Goal: Use online tool/utility: Utilize a website feature to perform a specific function

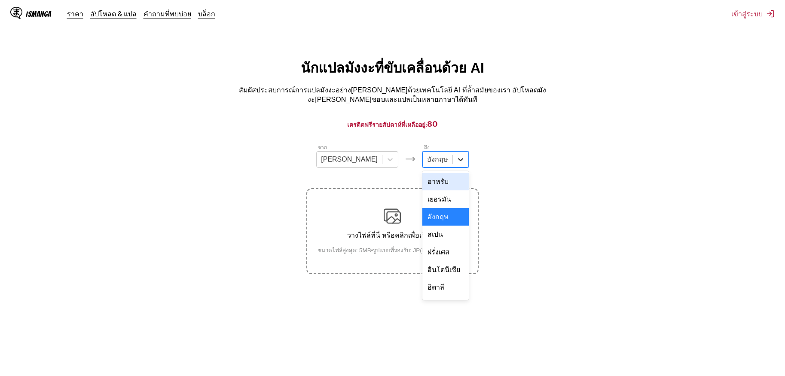
click at [456, 155] on icon at bounding box center [460, 159] width 9 height 9
click at [382, 162] on div at bounding box center [389, 159] width 15 height 15
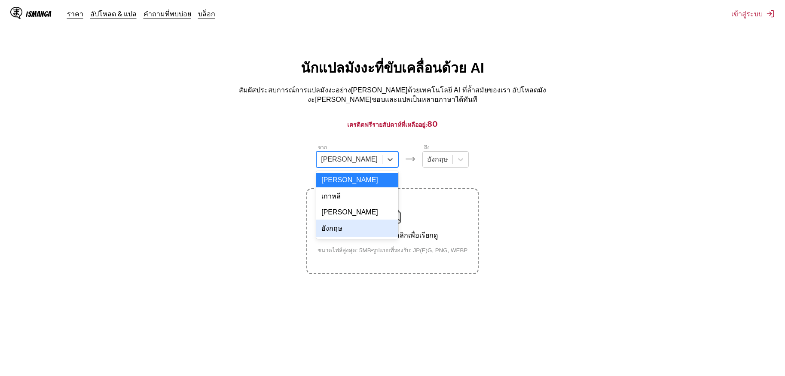
click at [363, 221] on div "อังกฤษ" at bounding box center [357, 229] width 82 height 18
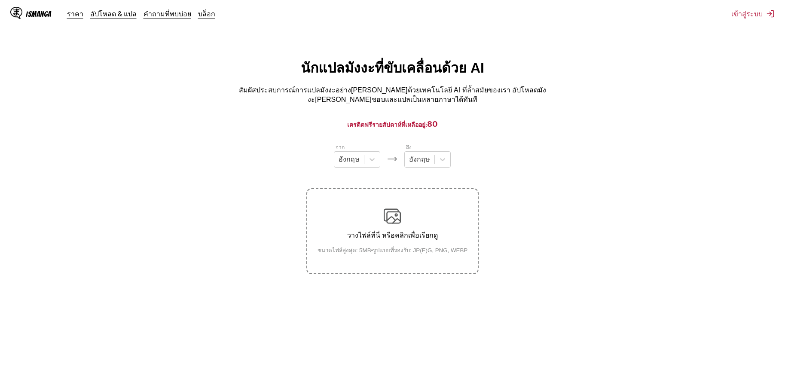
click at [415, 170] on div "จาก อังกฤษ ถึง อังกฤษ วางไฟล์ที่นี่ หรือคลิกเพื่อเรียกดู ขนาดไฟล์สูงสุด: 5MB • …" at bounding box center [392, 208] width 172 height 131
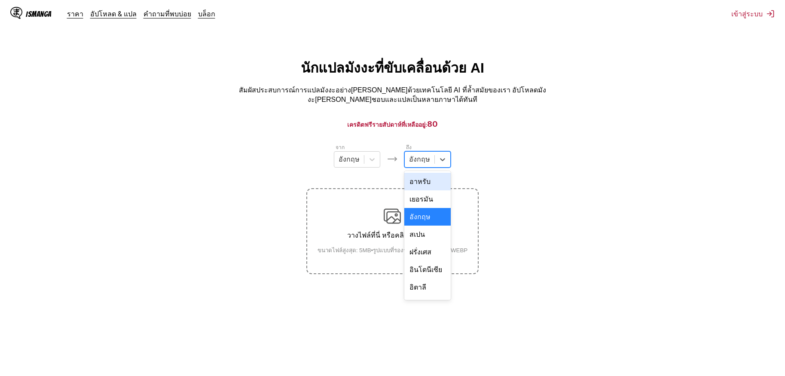
click at [430, 155] on div at bounding box center [419, 159] width 21 height 9
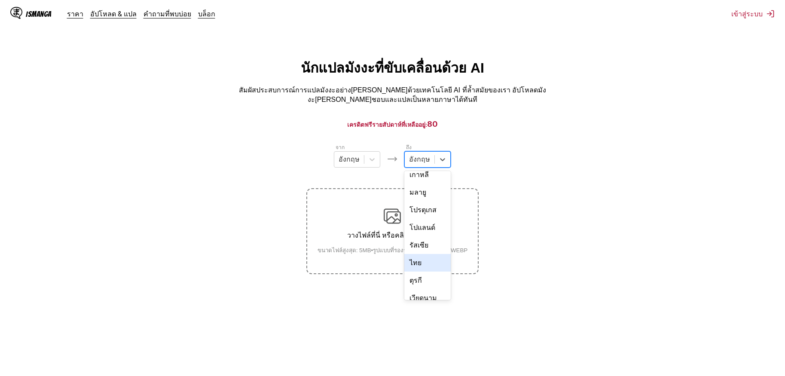
click at [427, 254] on div "ไทย" at bounding box center [427, 263] width 46 height 18
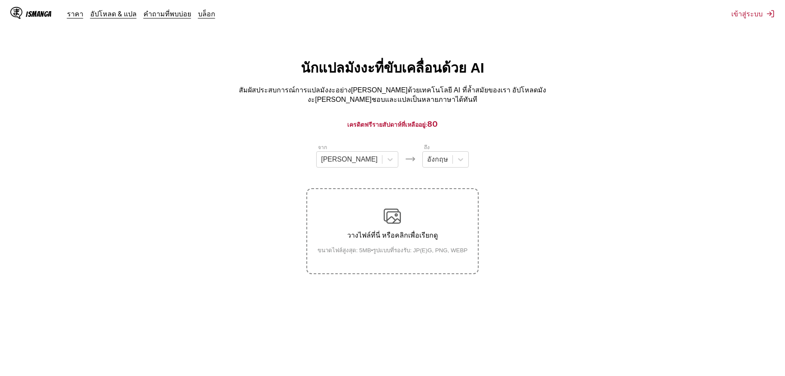
click at [362, 143] on div "จาก [PERSON_NAME]" at bounding box center [357, 155] width 82 height 24
click at [427, 157] on div at bounding box center [437, 159] width 21 height 9
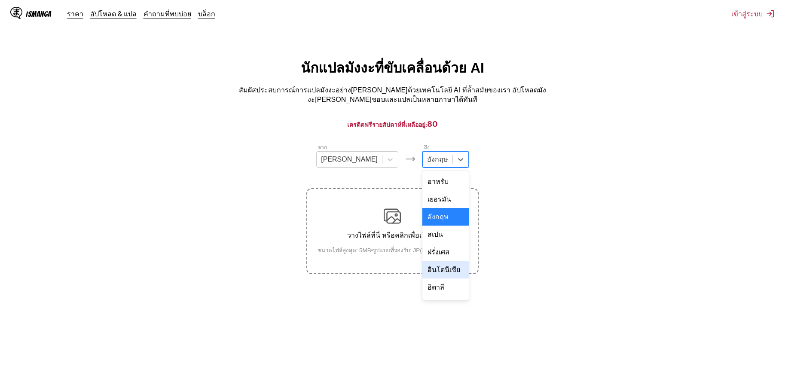
scroll to position [145, 0]
click at [422, 254] on div "ไทย" at bounding box center [445, 263] width 46 height 18
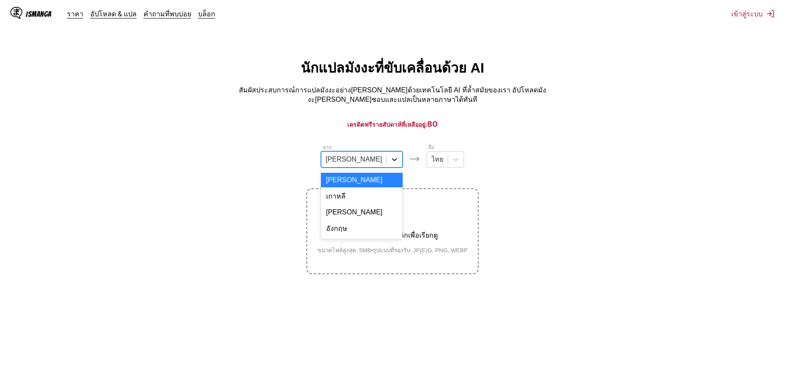
click at [390, 158] on icon at bounding box center [394, 159] width 9 height 9
click at [369, 208] on div "[PERSON_NAME]" at bounding box center [362, 212] width 82 height 15
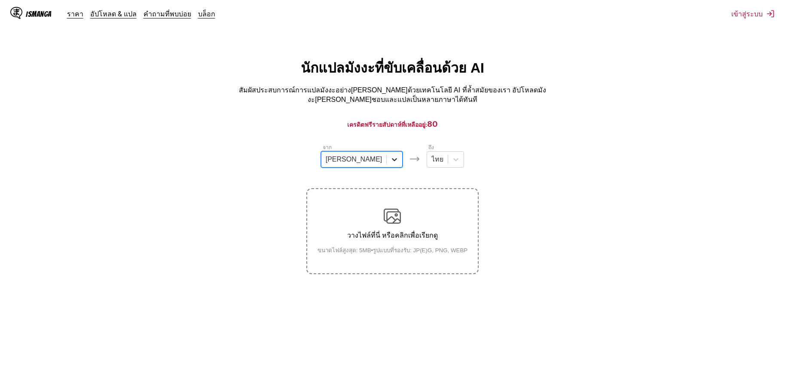
click at [387, 156] on div at bounding box center [394, 159] width 15 height 15
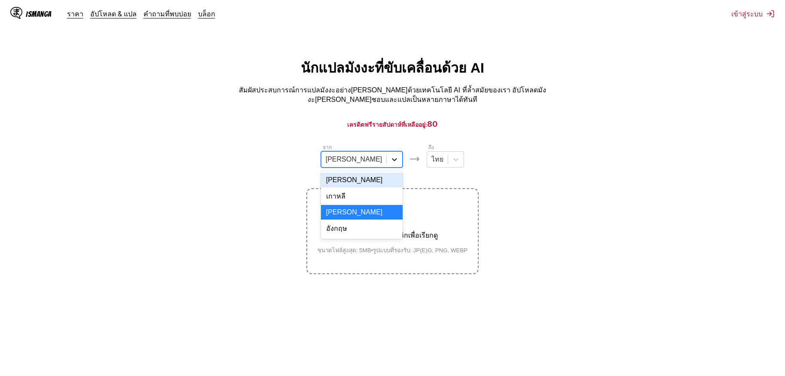
click at [387, 156] on div at bounding box center [394, 159] width 15 height 15
click at [392, 158] on icon at bounding box center [394, 159] width 5 height 3
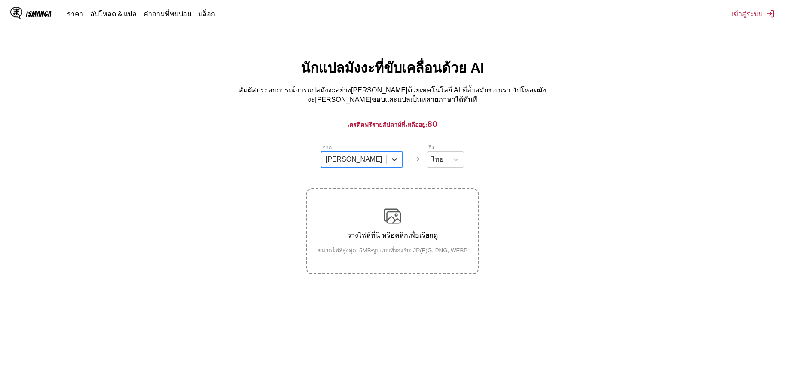
click at [392, 158] on icon at bounding box center [394, 159] width 5 height 3
click at [399, 196] on label "วางไฟล์ที่นี่ หรือคลิกเพื่อเรียกดู ขนาดไฟล์สูงสุด: 5MB • รูปแบบที่รองรับ: JP(E)…" at bounding box center [392, 231] width 170 height 84
click at [0, 0] on input "วางไฟล์ที่นี่ หรือคลิกเพื่อเรียกดู ขนาดไฟล์สูงสุด: 5MB • รูปแบบที่รองรับ: JP(E)…" at bounding box center [0, 0] width 0 height 0
